Goal: Book appointment/travel/reservation

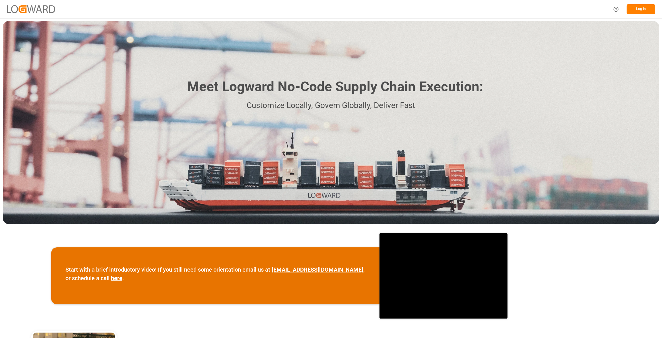
click at [634, 11] on button "Log In" at bounding box center [641, 9] width 28 height 10
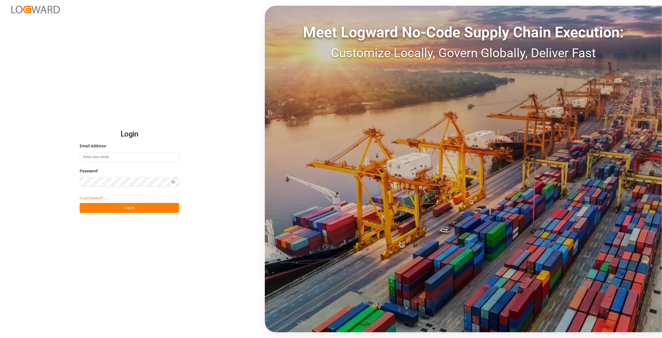
type input "[EMAIL_ADDRESS][DOMAIN_NAME]"
click at [145, 206] on button "Log In" at bounding box center [130, 208] width 100 height 10
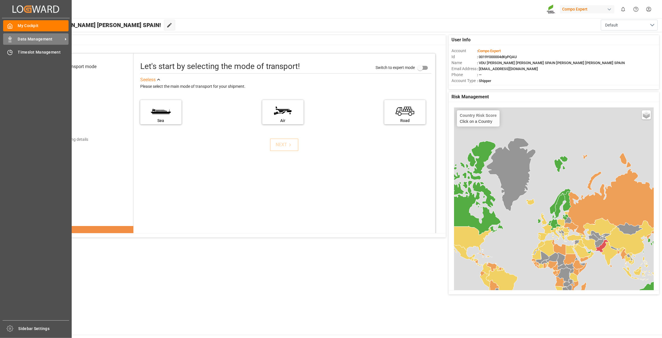
click at [40, 35] on div "Data Management Data Management" at bounding box center [35, 38] width 65 height 11
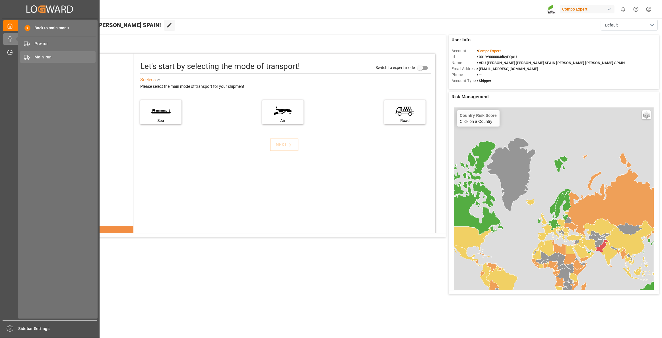
click at [67, 56] on span "Main-run" at bounding box center [65, 57] width 61 height 6
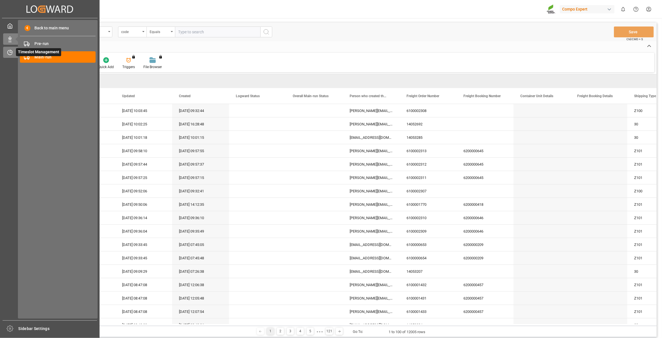
click at [13, 52] on div "Timeslot Management Timeslot Management" at bounding box center [49, 52] width 93 height 11
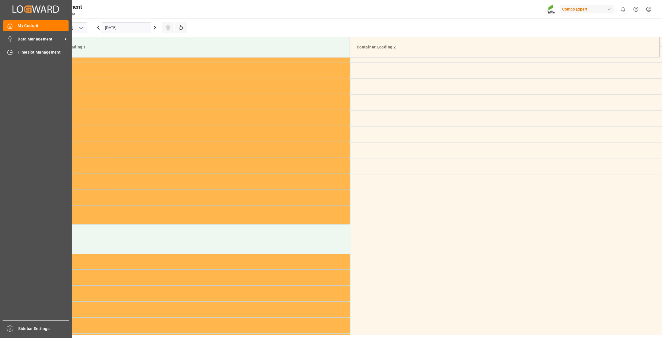
scroll to position [283, 0]
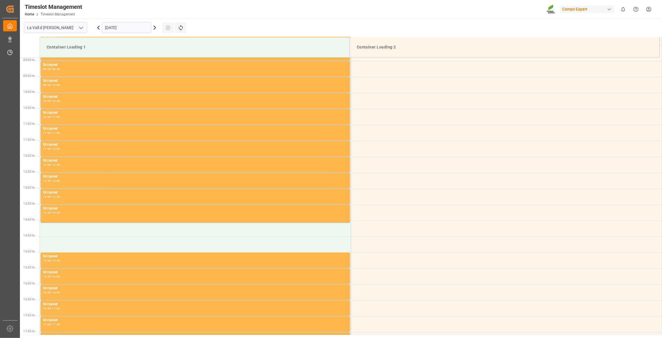
click at [127, 27] on input "[DATE]" at bounding box center [127, 27] width 50 height 11
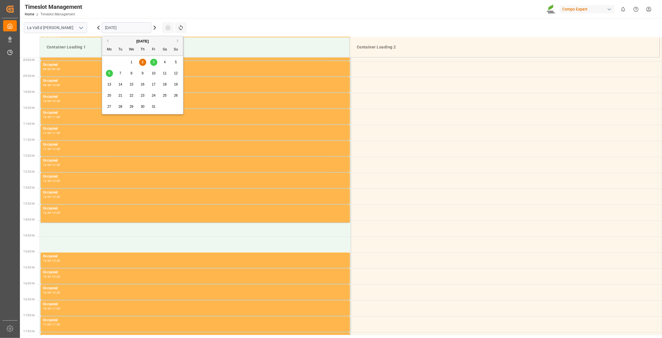
click at [150, 60] on div "3" at bounding box center [153, 62] width 7 height 7
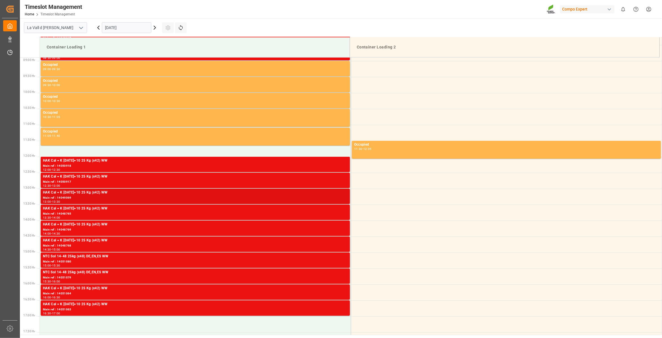
click at [63, 196] on div "Main ref : 14049069" at bounding box center [195, 197] width 305 height 5
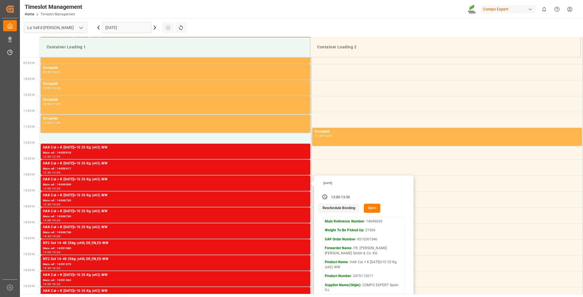
scroll to position [306, 0]
